Goal: Check status

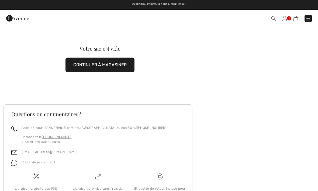
click at [272, 18] on img at bounding box center [273, 18] width 5 height 5
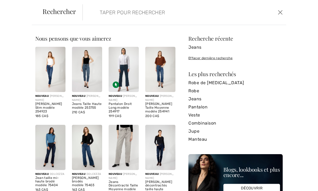
click at [281, 12] on button "Ferme" at bounding box center [280, 12] width 8 height 9
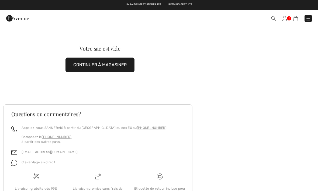
click at [275, 18] on img at bounding box center [273, 18] width 5 height 5
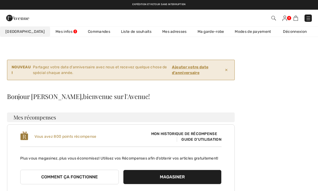
click at [82, 32] on link "Commandes" at bounding box center [98, 32] width 33 height 10
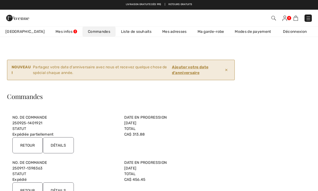
scroll to position [1, 0]
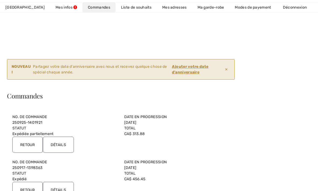
click at [50, 11] on link "Mes infos" at bounding box center [66, 7] width 32 height 10
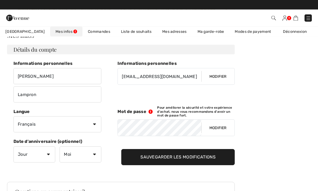
scroll to position [0, 0]
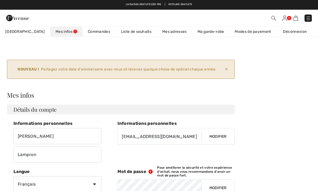
click at [86, 36] on link "Commandes" at bounding box center [98, 32] width 33 height 10
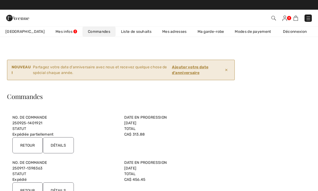
click at [69, 146] on input "Détails" at bounding box center [58, 145] width 31 height 16
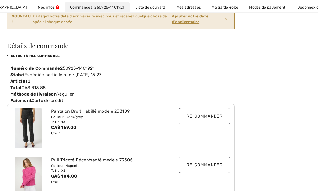
scroll to position [51, 0]
click at [226, 12] on link "Ma garde-robe" at bounding box center [224, 7] width 37 height 10
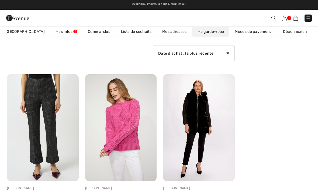
scroll to position [67, 0]
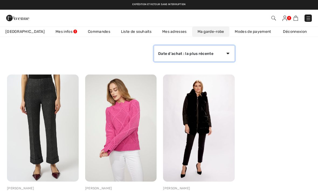
click at [230, 55] on select "Date d'achat : la plus récente Date d'achat : la plus ancienne Prix : du plus h…" at bounding box center [194, 54] width 81 height 16
click at [90, 32] on link "Commandes" at bounding box center [98, 32] width 33 height 10
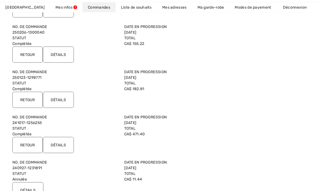
scroll to position [181, 0]
